Goal: Task Accomplishment & Management: Manage account settings

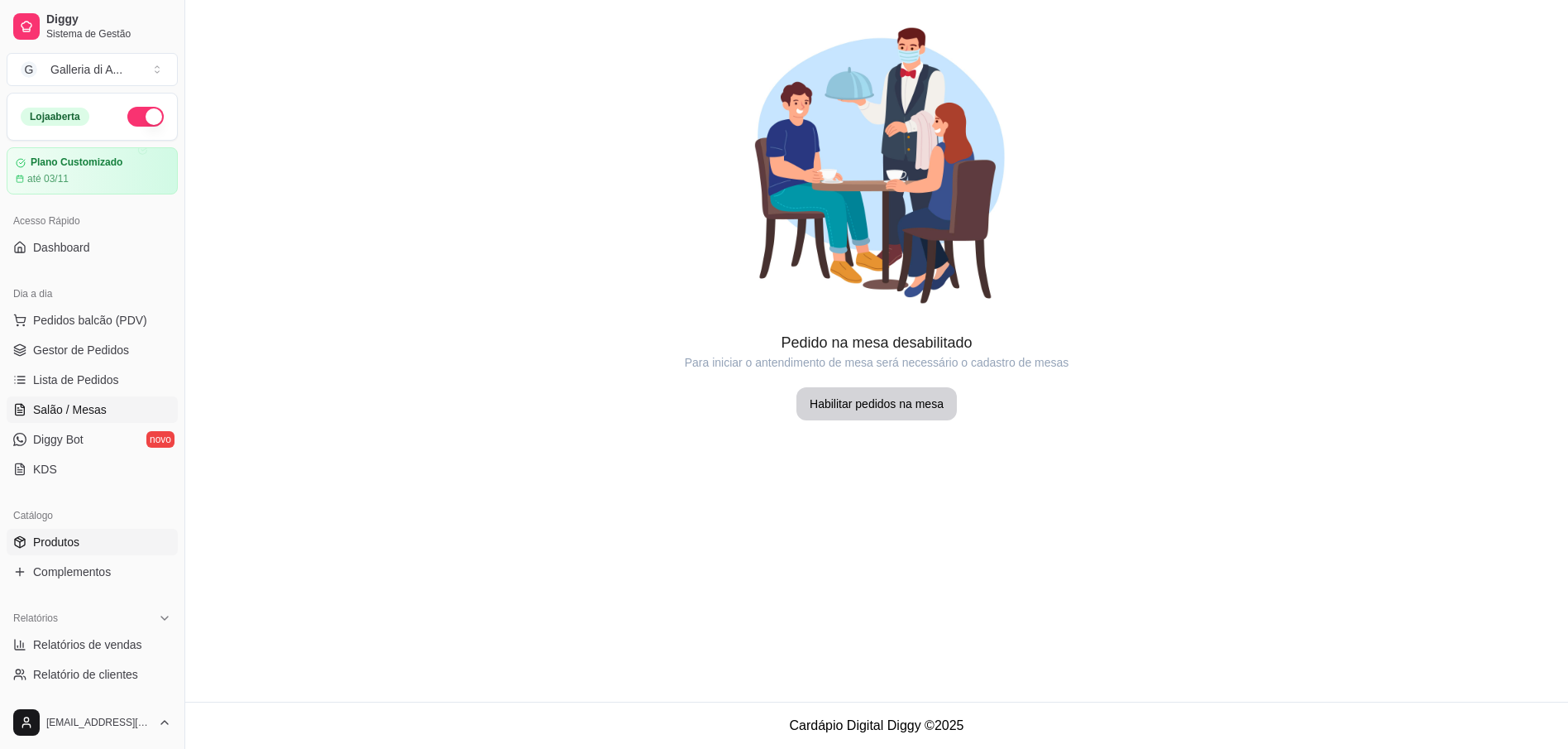
click at [61, 546] on span "Produtos" at bounding box center [56, 541] width 46 height 17
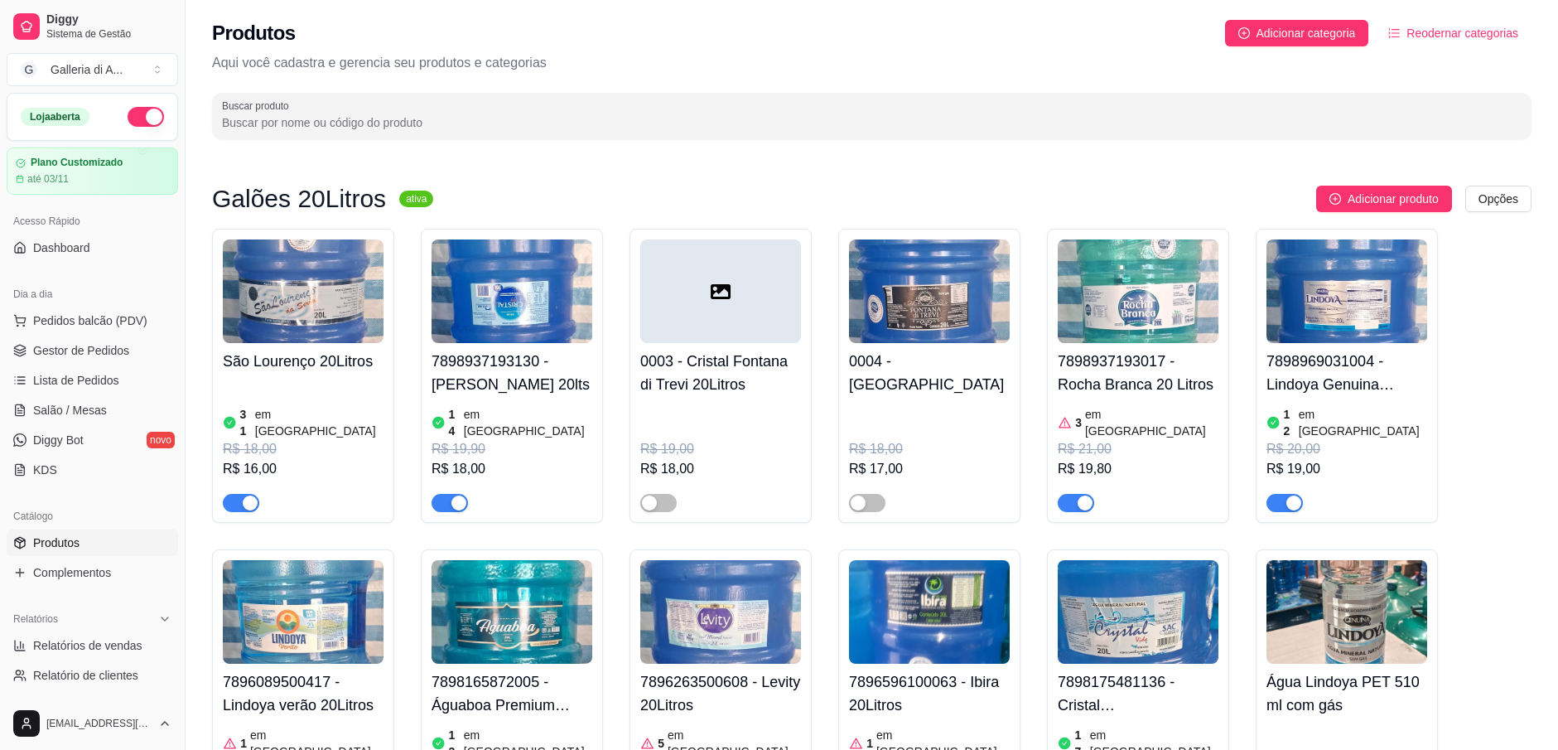
click at [521, 369] on h4 "7898937193130 - [PERSON_NAME] 20lts" at bounding box center [512, 373] width 161 height 46
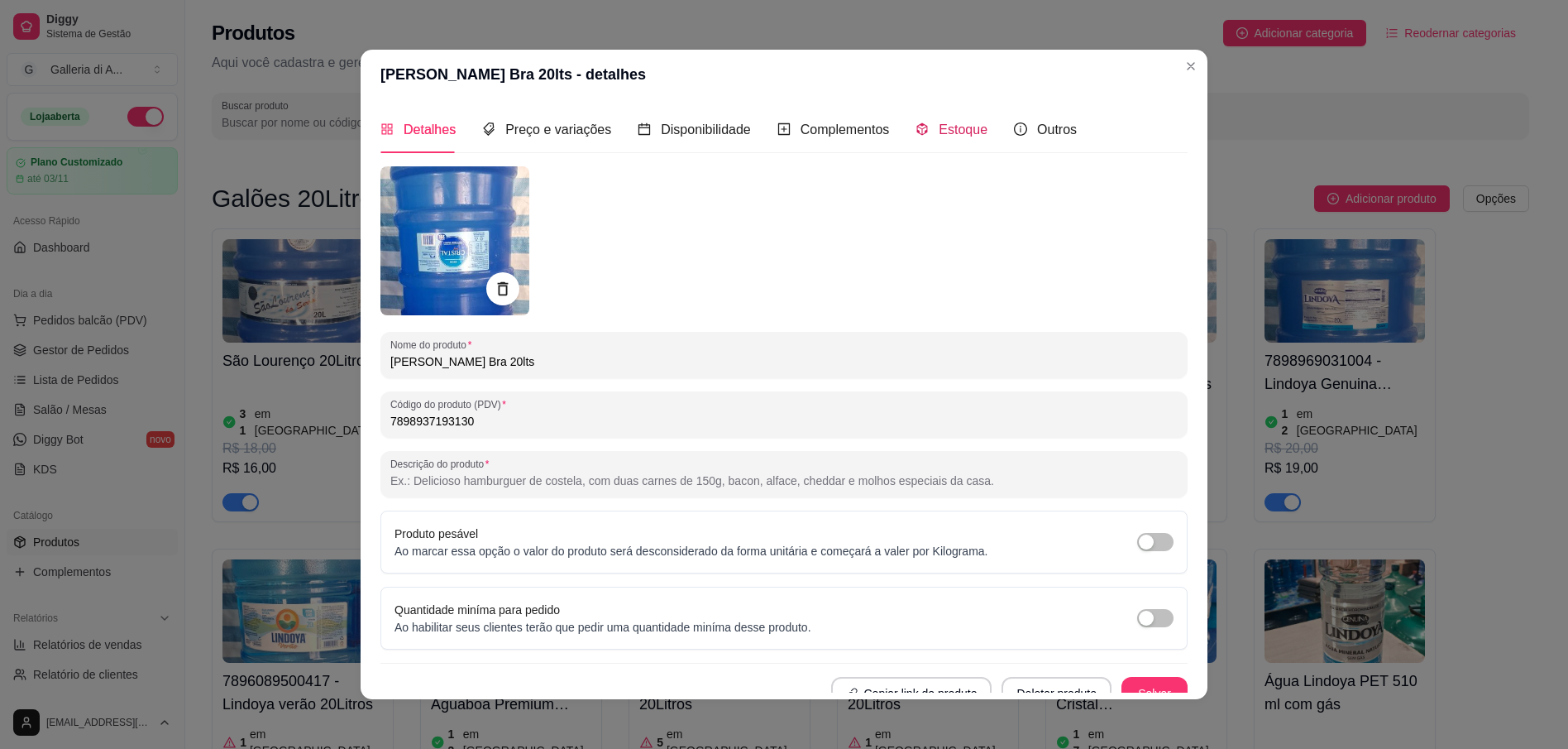
click at [927, 140] on div "Estoque" at bounding box center [951, 129] width 72 height 21
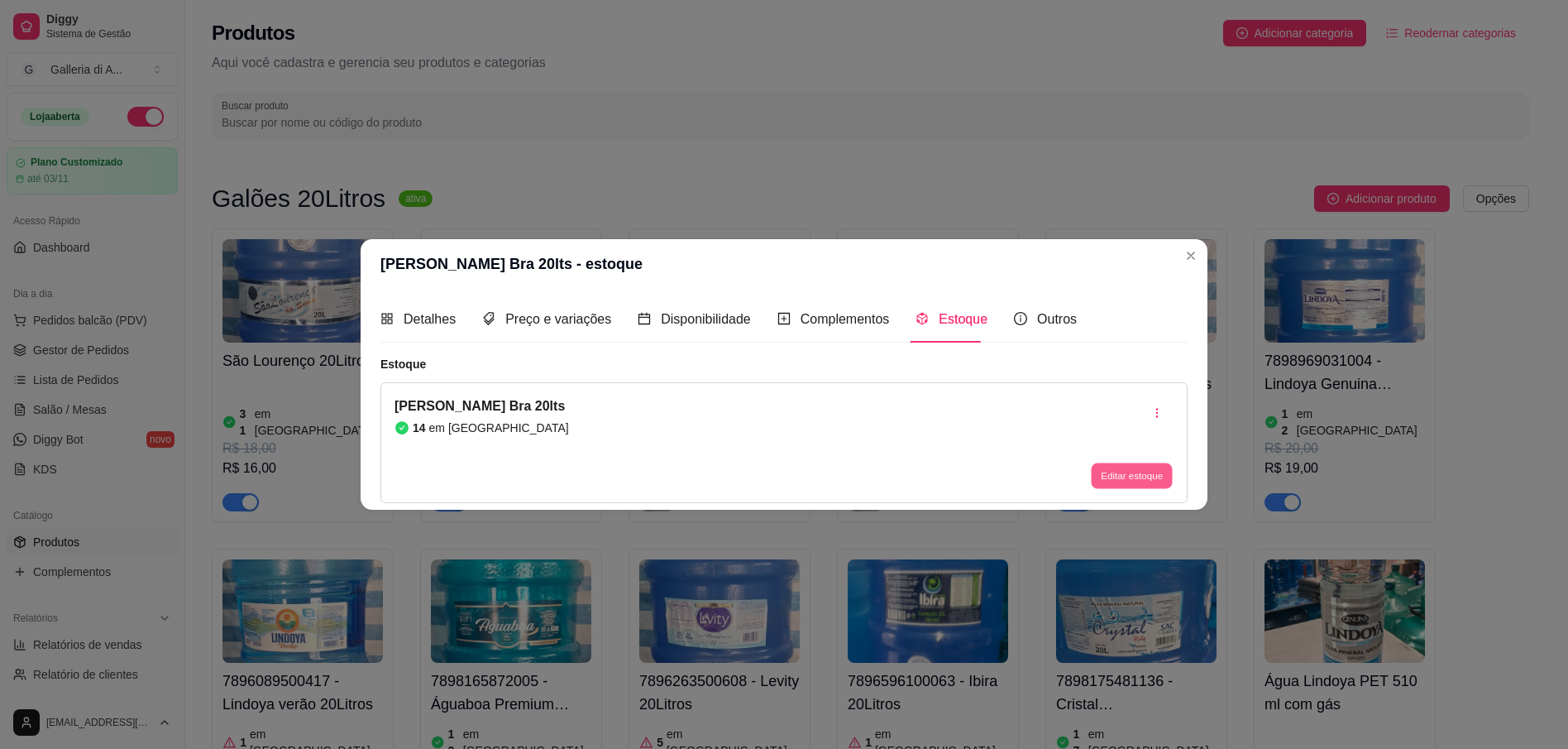
click at [1133, 475] on button "Editar estoque" at bounding box center [1131, 476] width 81 height 26
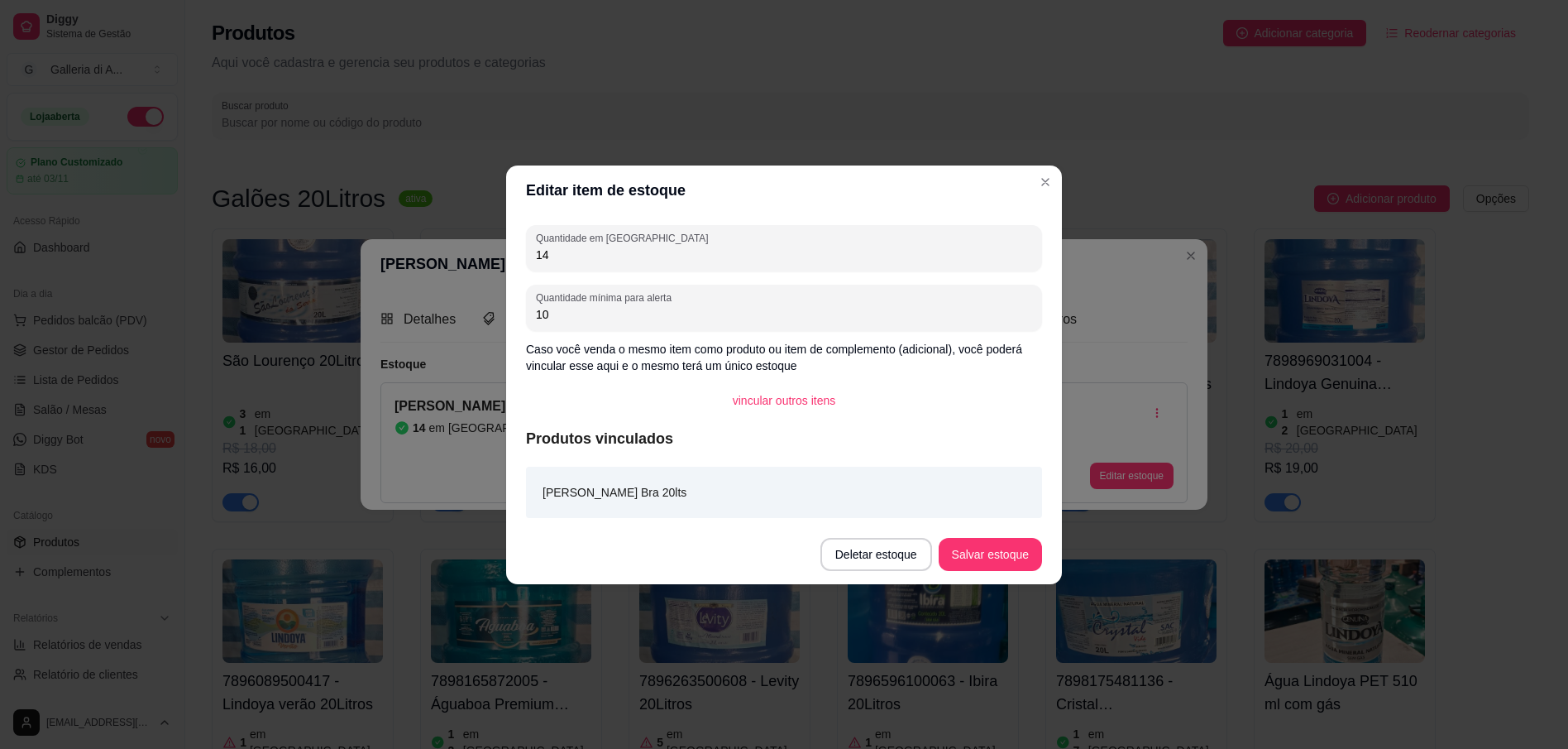
click at [555, 253] on input "14" at bounding box center [784, 255] width 496 height 17
type input "1"
type input "60"
click at [1000, 553] on button "Salvar estoque" at bounding box center [990, 553] width 104 height 33
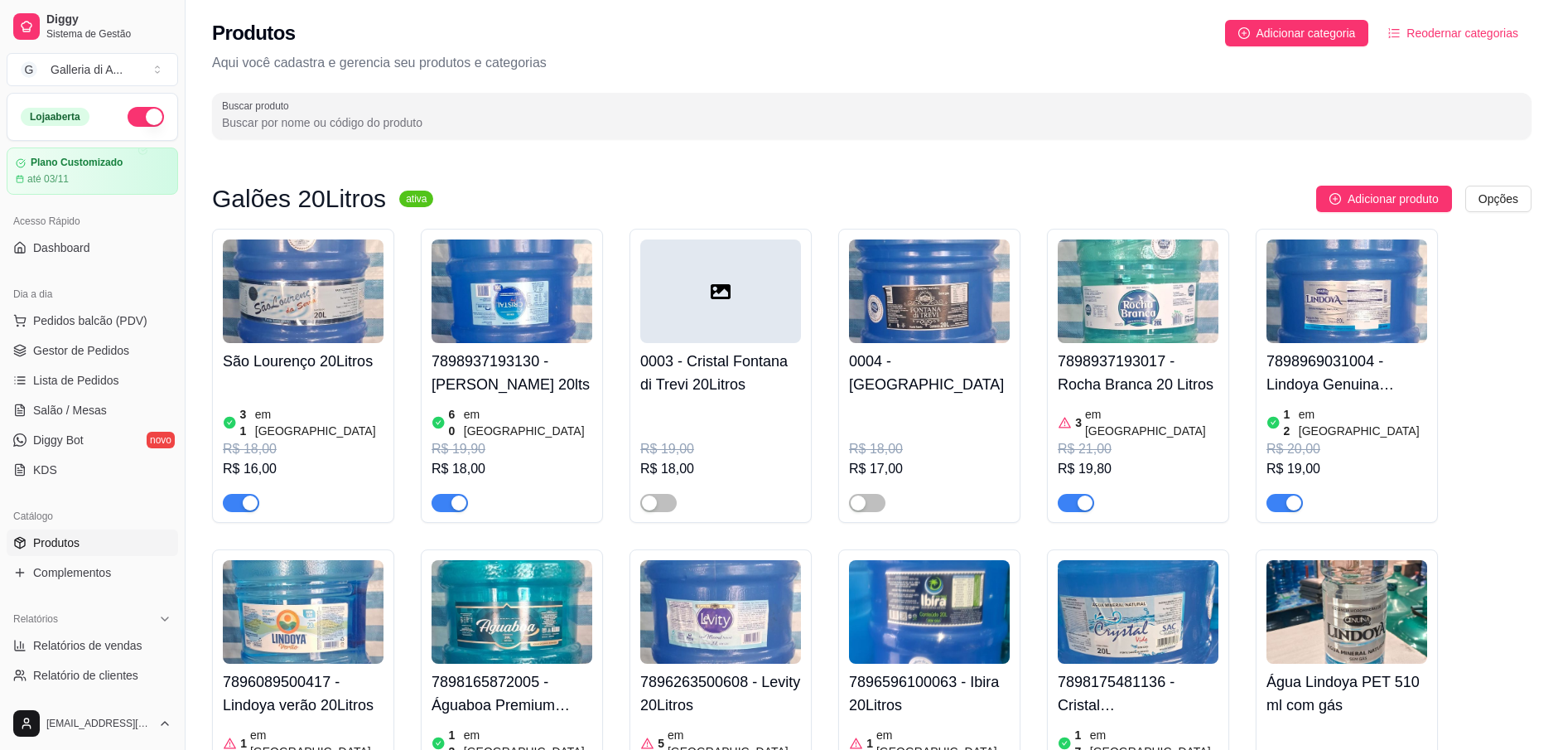
click at [1180, 317] on img at bounding box center [1138, 291] width 161 height 104
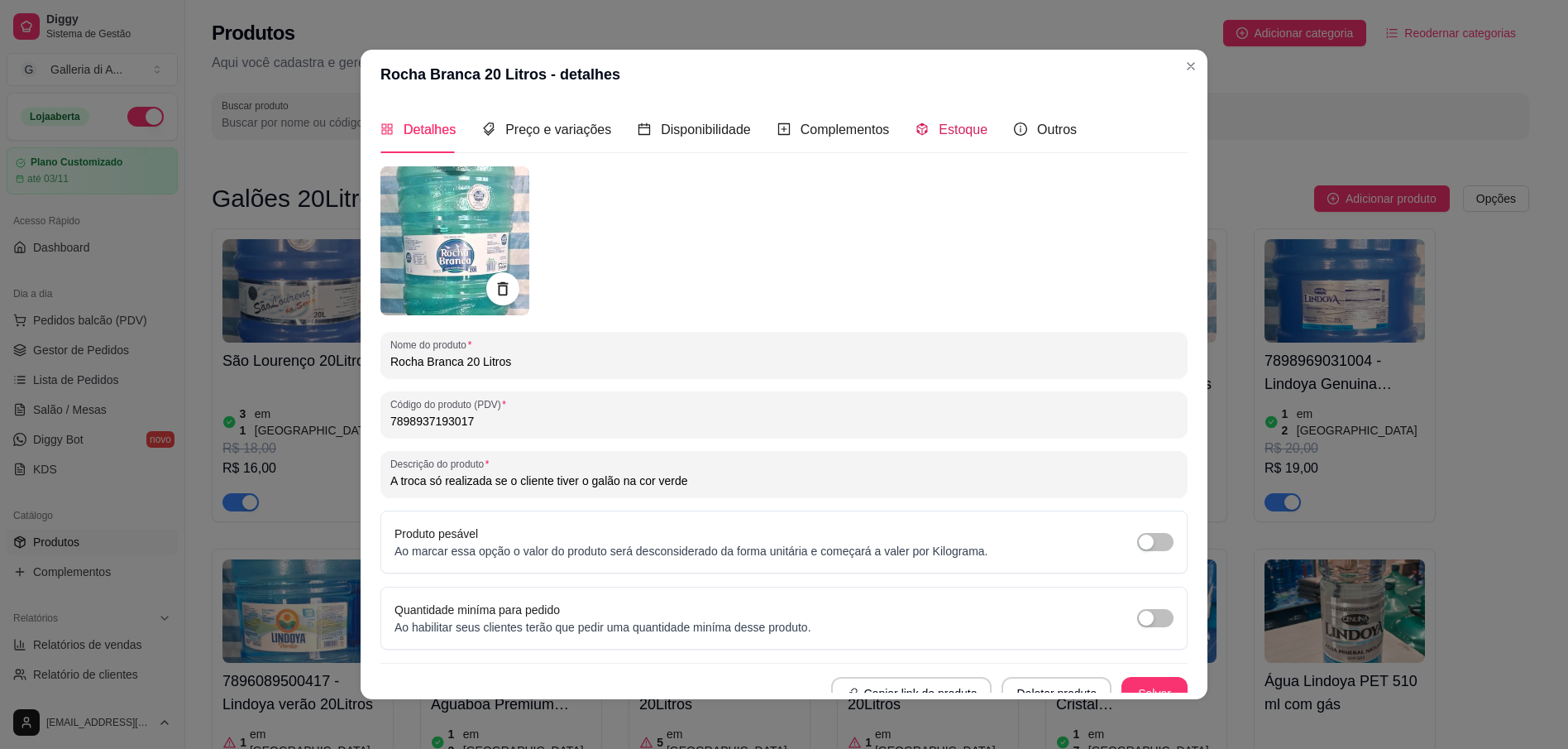
click at [942, 132] on span "Estoque" at bounding box center [962, 130] width 49 height 14
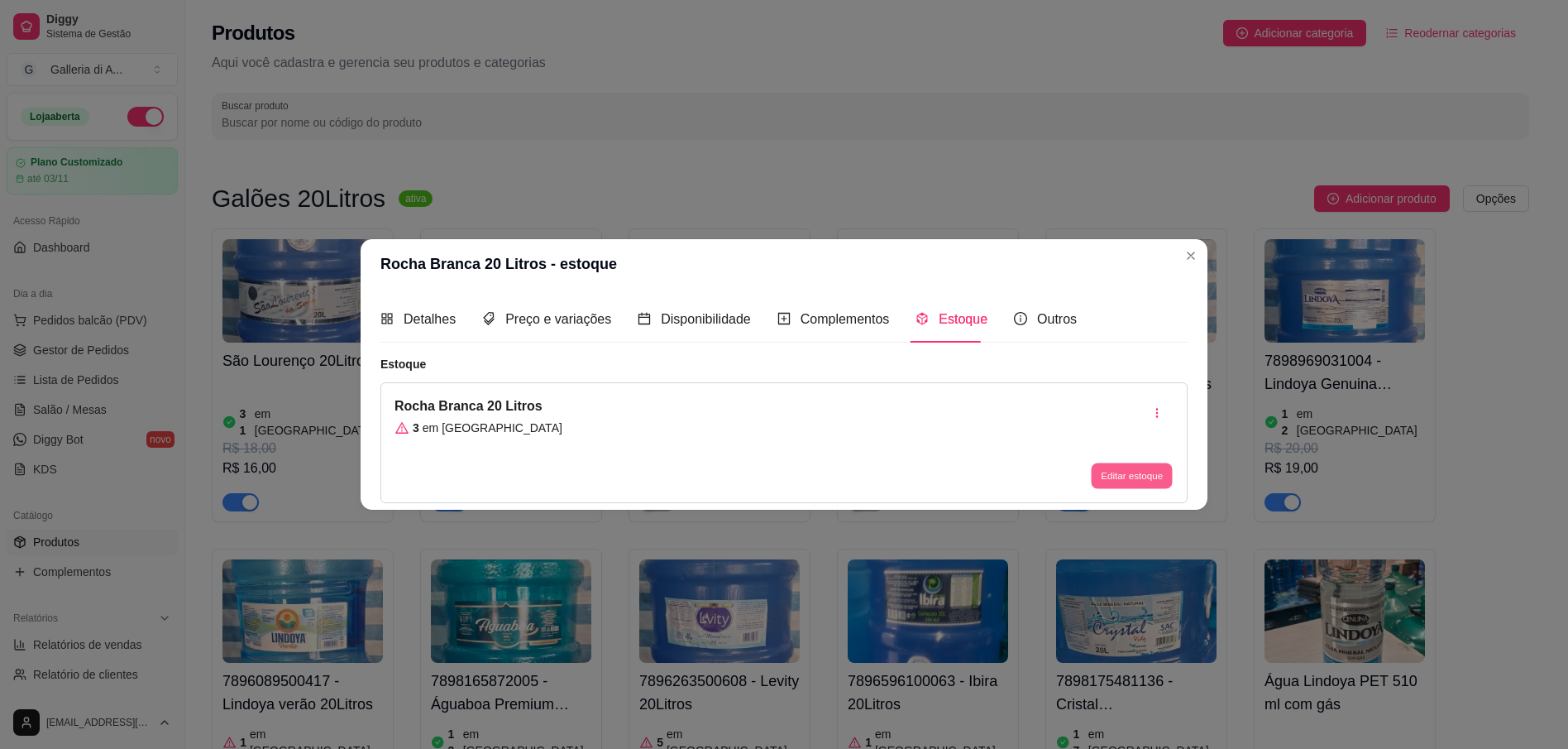
click at [1154, 479] on button "Editar estoque" at bounding box center [1131, 476] width 81 height 26
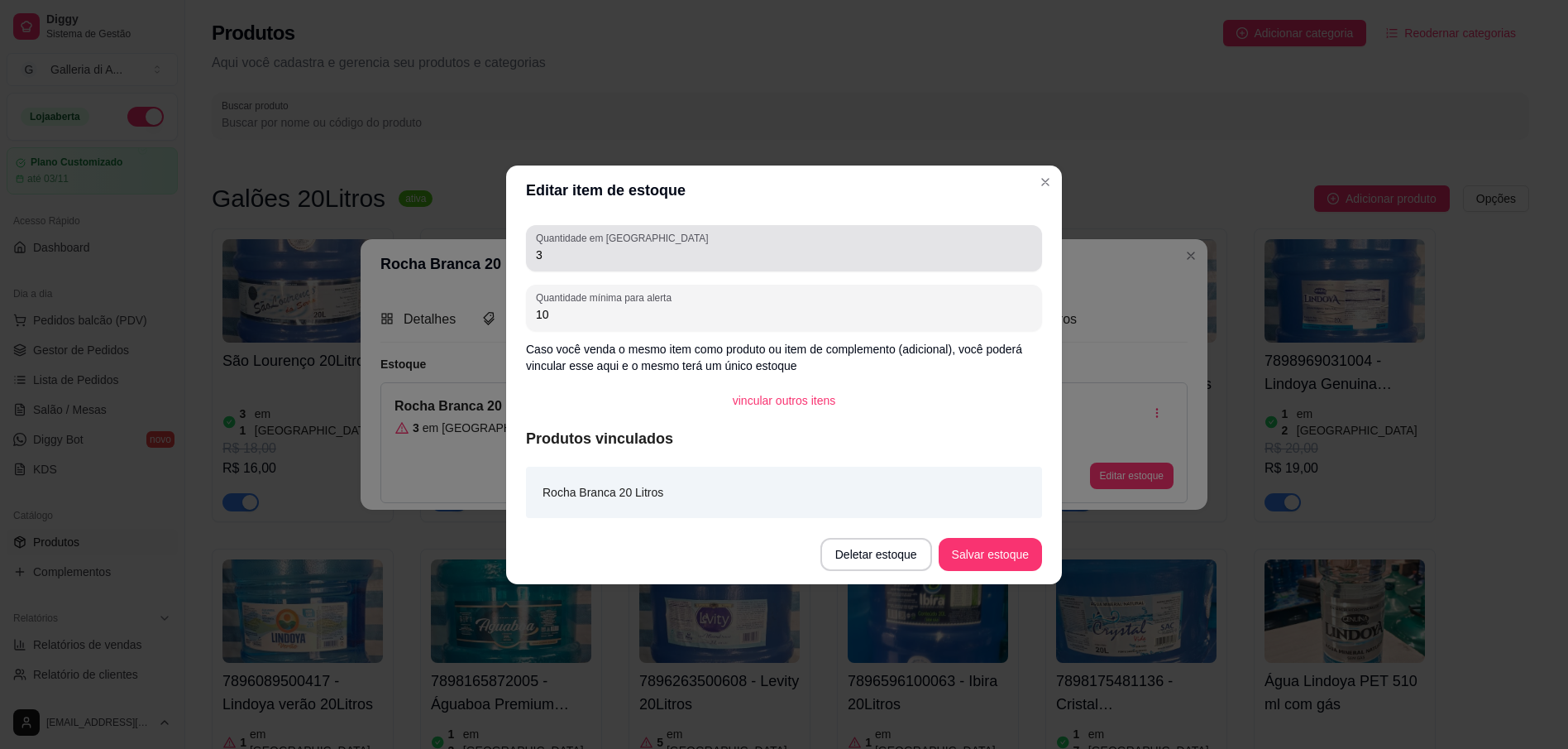
click at [650, 252] on input "3" at bounding box center [784, 255] width 496 height 17
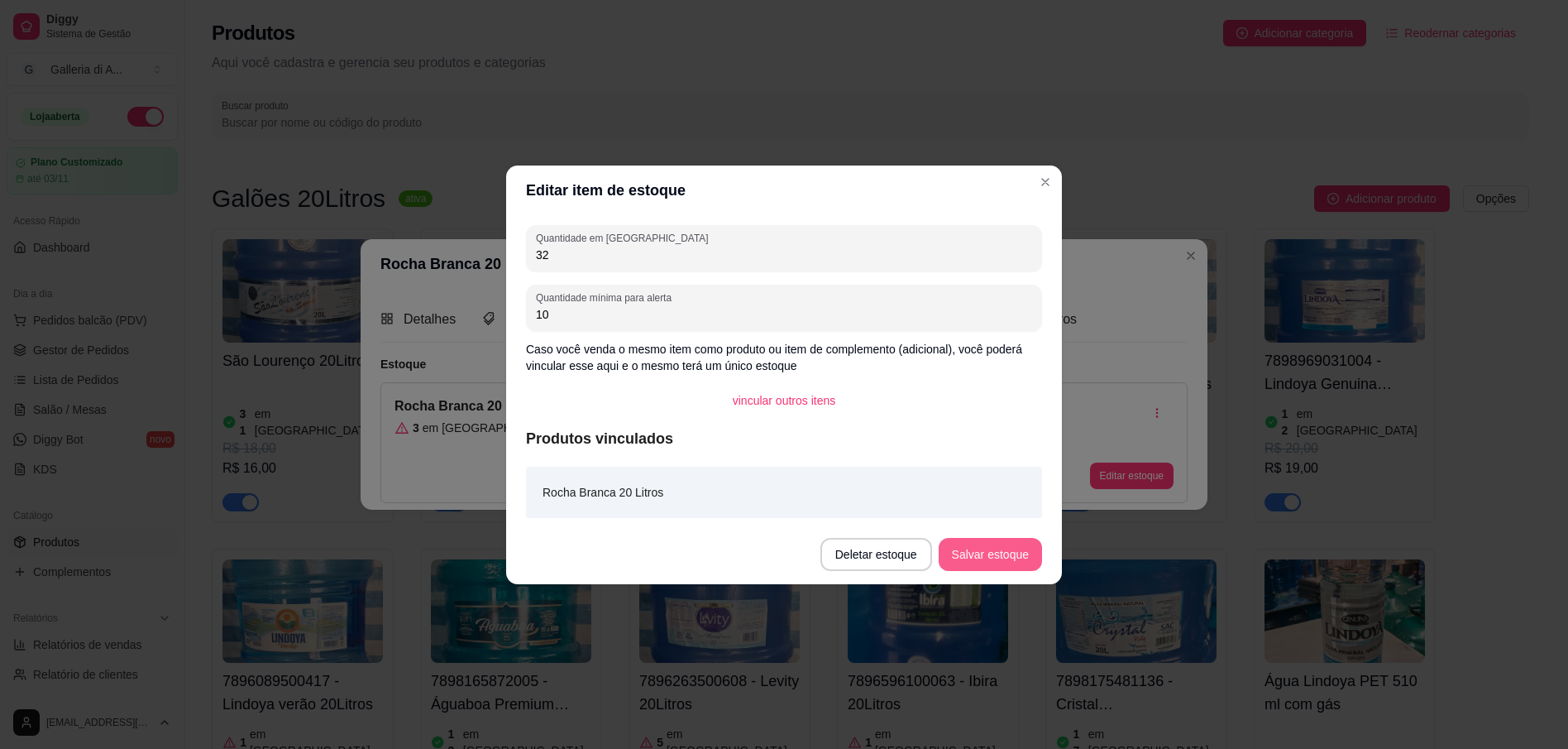
type input "32"
click at [990, 556] on button "Salvar estoque" at bounding box center [990, 553] width 104 height 33
click at [981, 547] on button "Salvar estoque" at bounding box center [990, 553] width 104 height 33
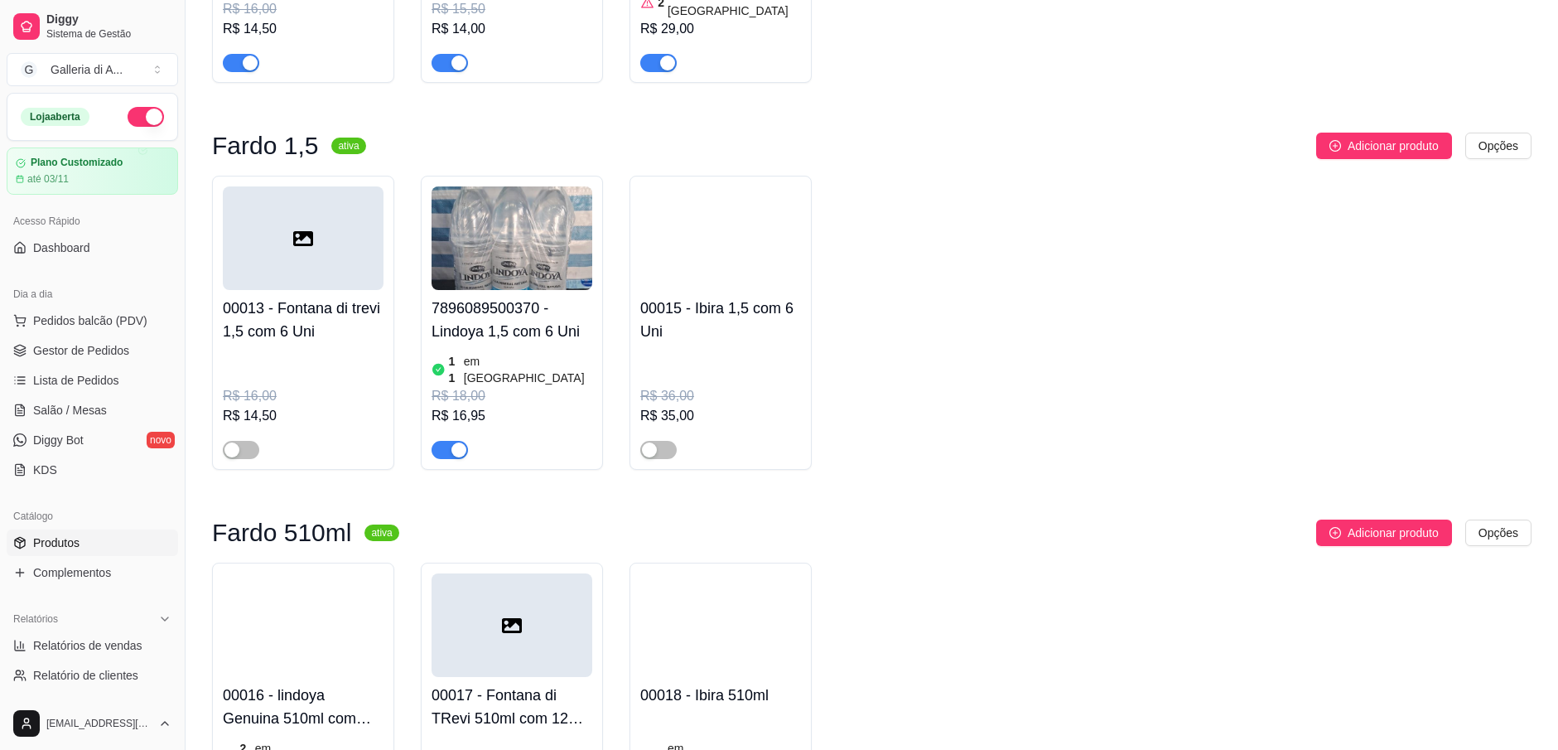
scroll to position [1491, 0]
